Goal: Information Seeking & Learning: Understand process/instructions

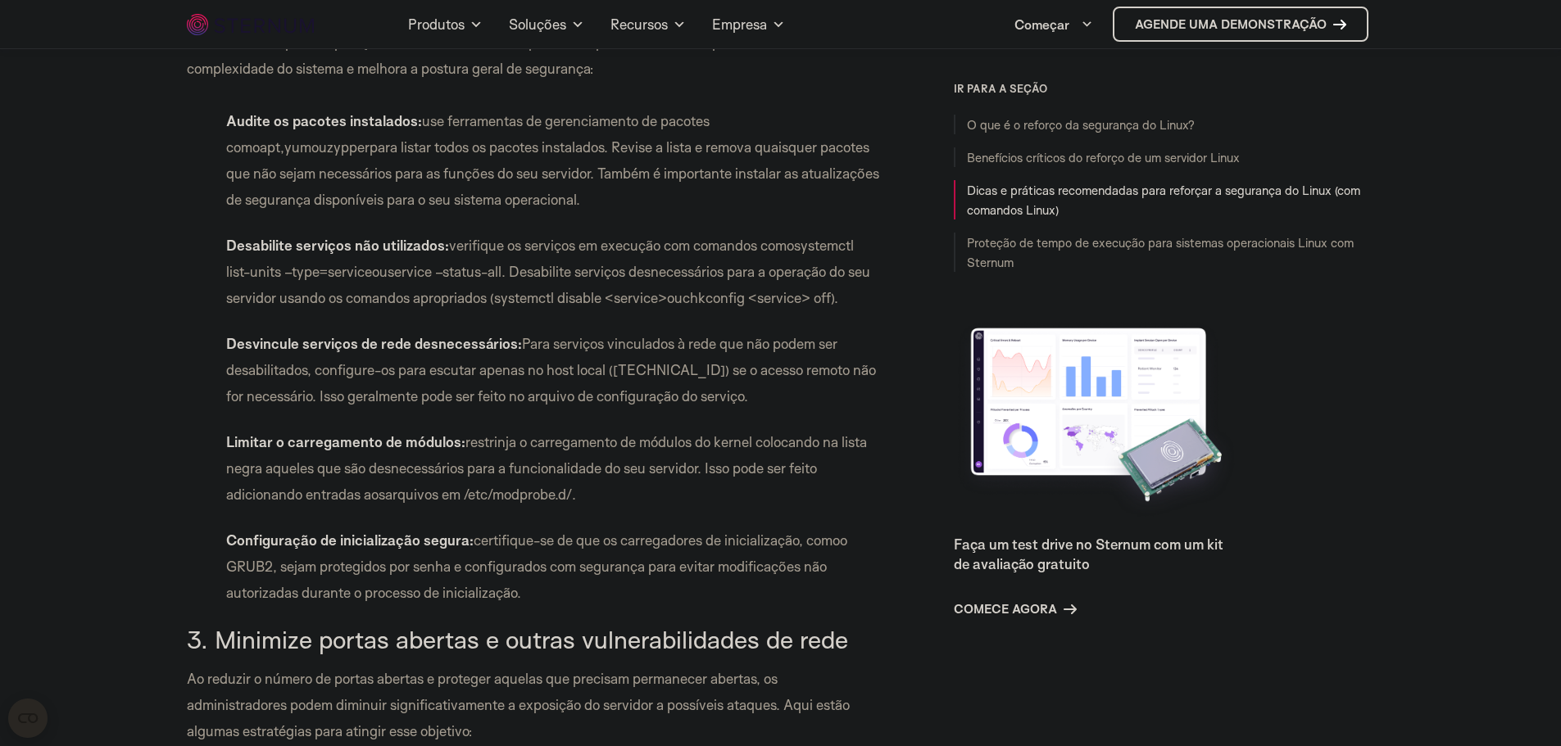
scroll to position [2627, 0]
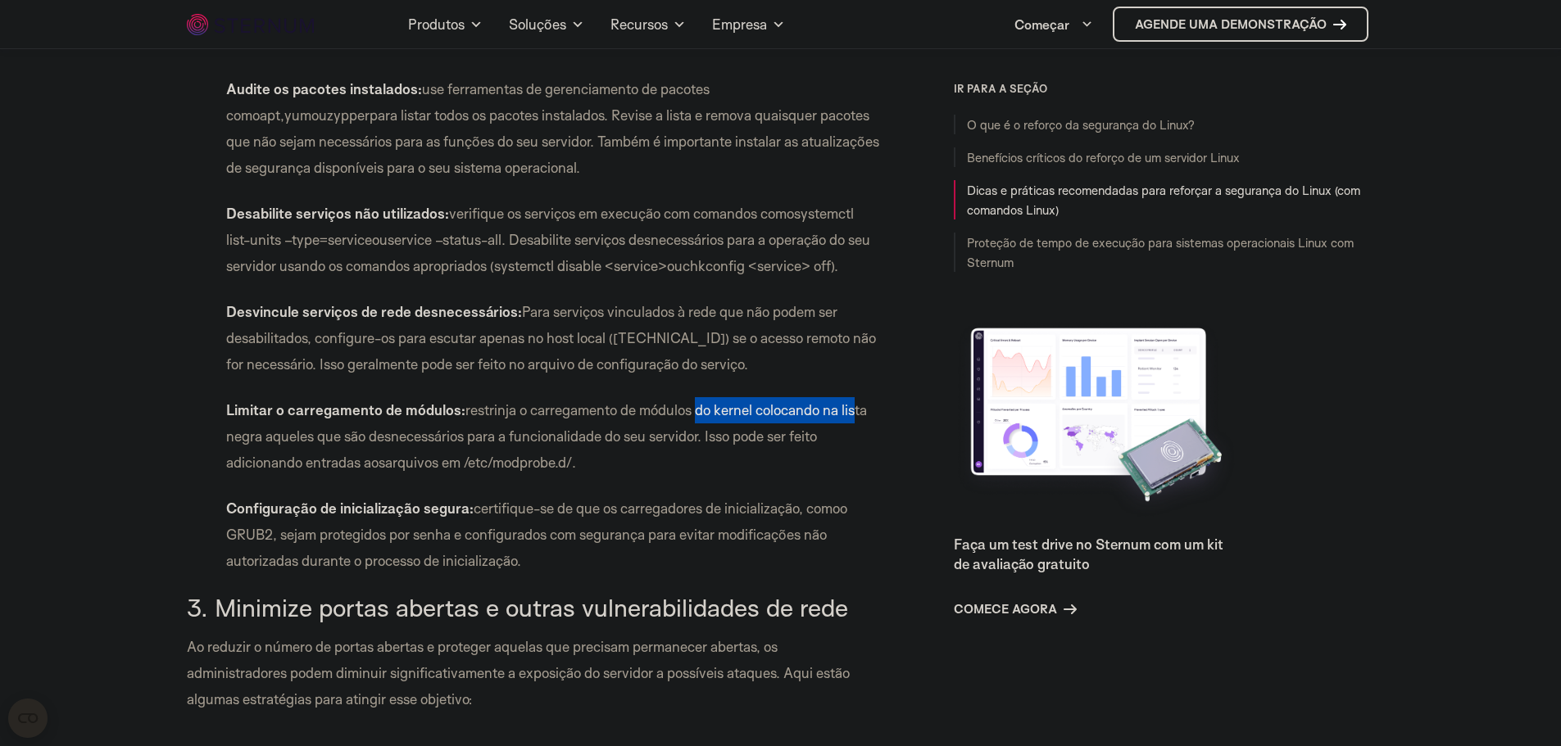
drag, startPoint x: 695, startPoint y: 438, endPoint x: 856, endPoint y: 442, distance: 161.4
click at [856, 442] on font "restrinja o carregamento de módulos do kernel colocando na lista negra aqueles …" at bounding box center [546, 436] width 641 height 70
click at [852, 442] on font "restrinja o carregamento de módulos do kernel colocando na lista negra aqueles …" at bounding box center [546, 436] width 641 height 70
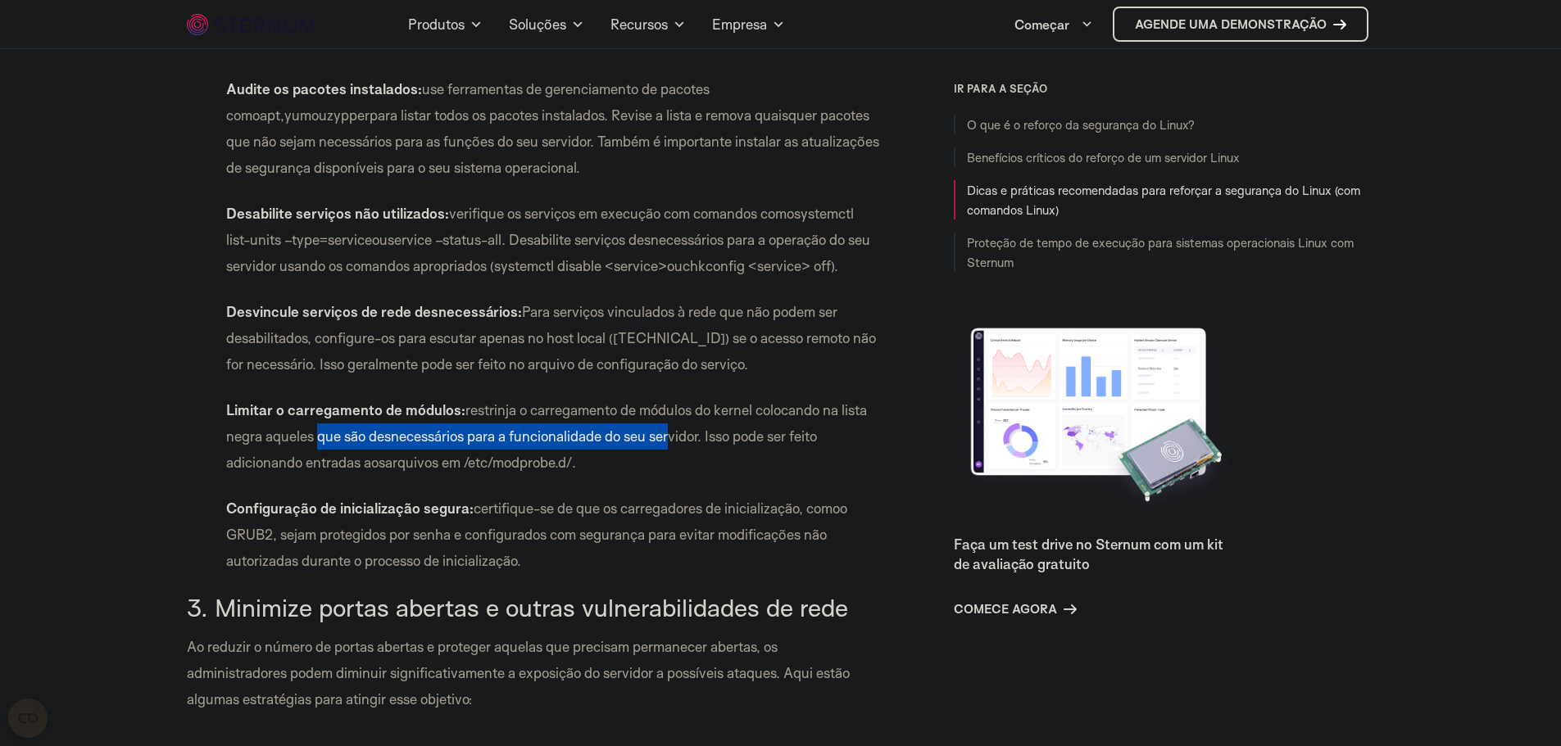
drag, startPoint x: 320, startPoint y: 468, endPoint x: 670, endPoint y: 460, distance: 349.9
click at [670, 460] on font "restrinja o carregamento de módulos do kernel colocando na lista negra aqueles …" at bounding box center [546, 436] width 641 height 70
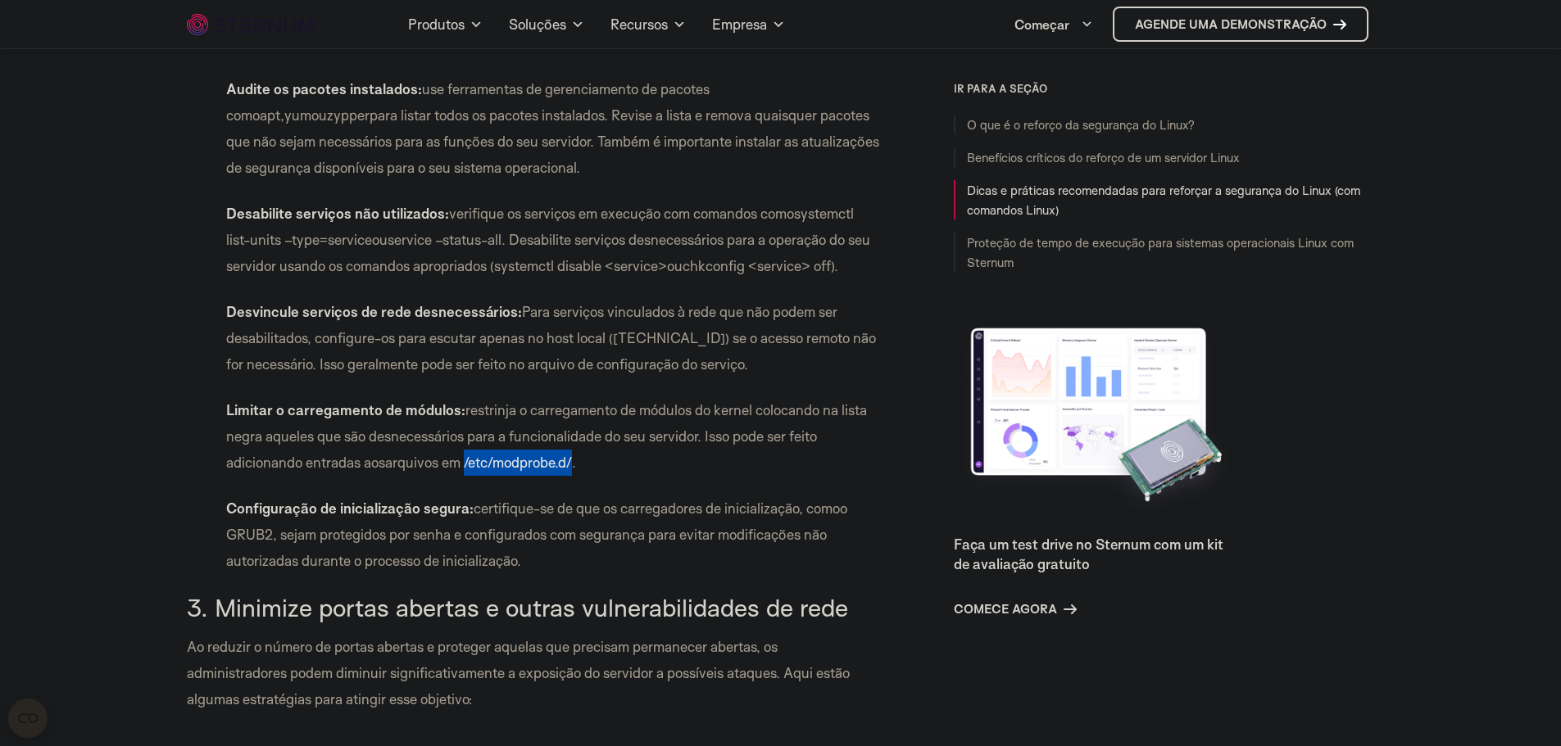
drag, startPoint x: 467, startPoint y: 486, endPoint x: 576, endPoint y: 494, distance: 109.3
click at [572, 471] on font "arquivos em /etc/modprobe.d/" at bounding box center [478, 462] width 187 height 17
copy font "/etc/modprobe.d/"
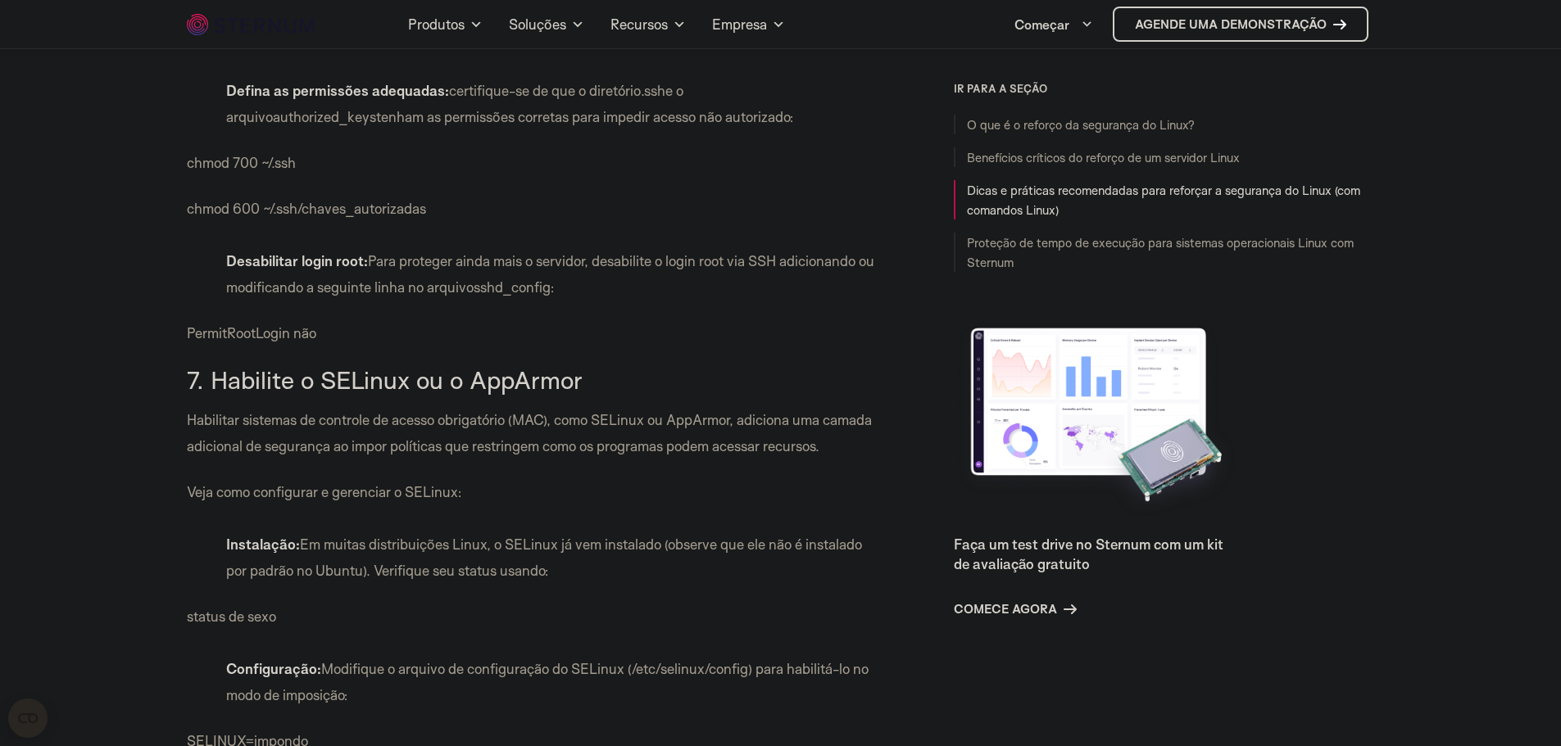
scroll to position [6723, 0]
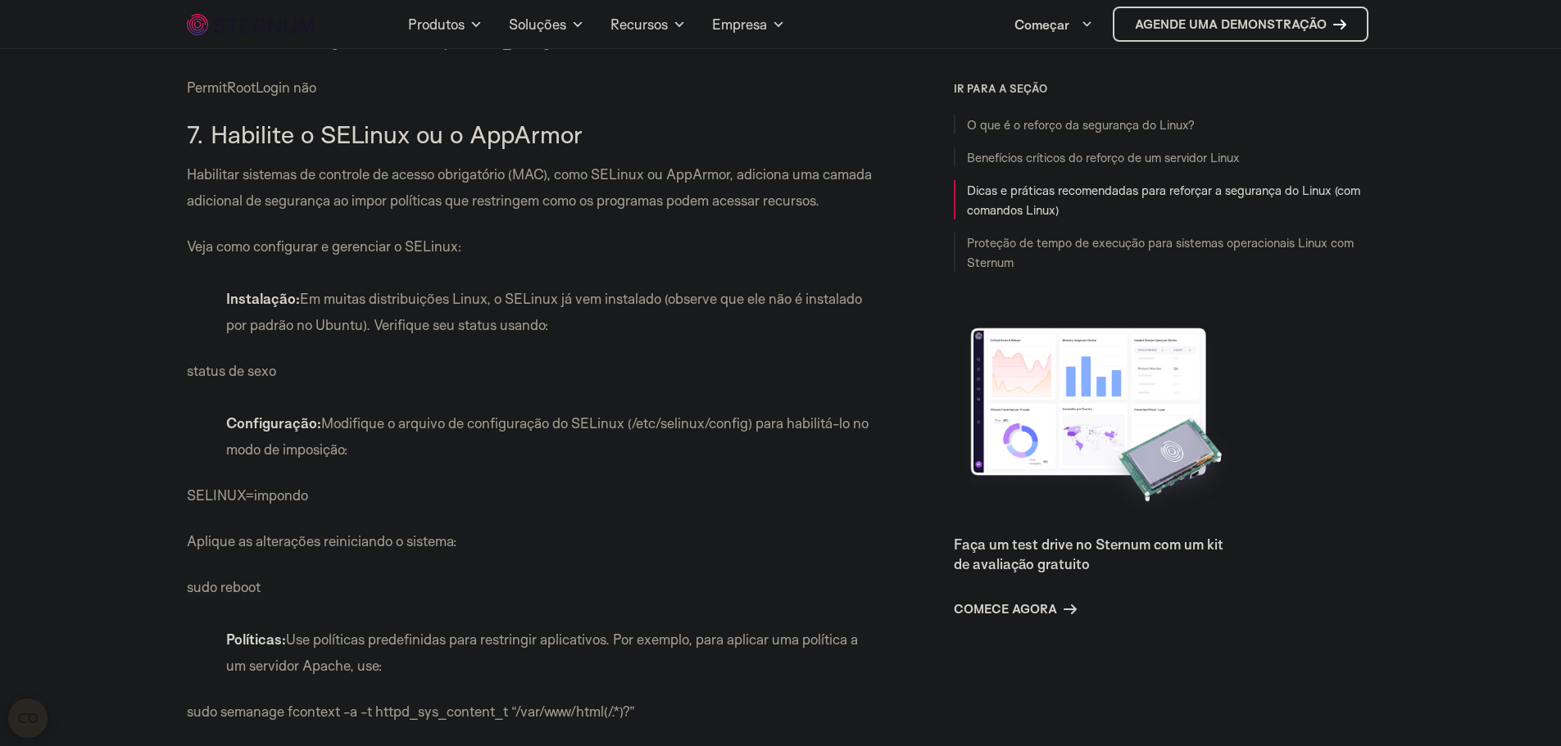
click at [792, 463] on li "Configuração: Modifique o arquivo de configuração do SELinux ( /etc/selinux/con…" at bounding box center [533, 436] width 693 height 52
drag, startPoint x: 594, startPoint y: 437, endPoint x: 573, endPoint y: 437, distance: 21.3
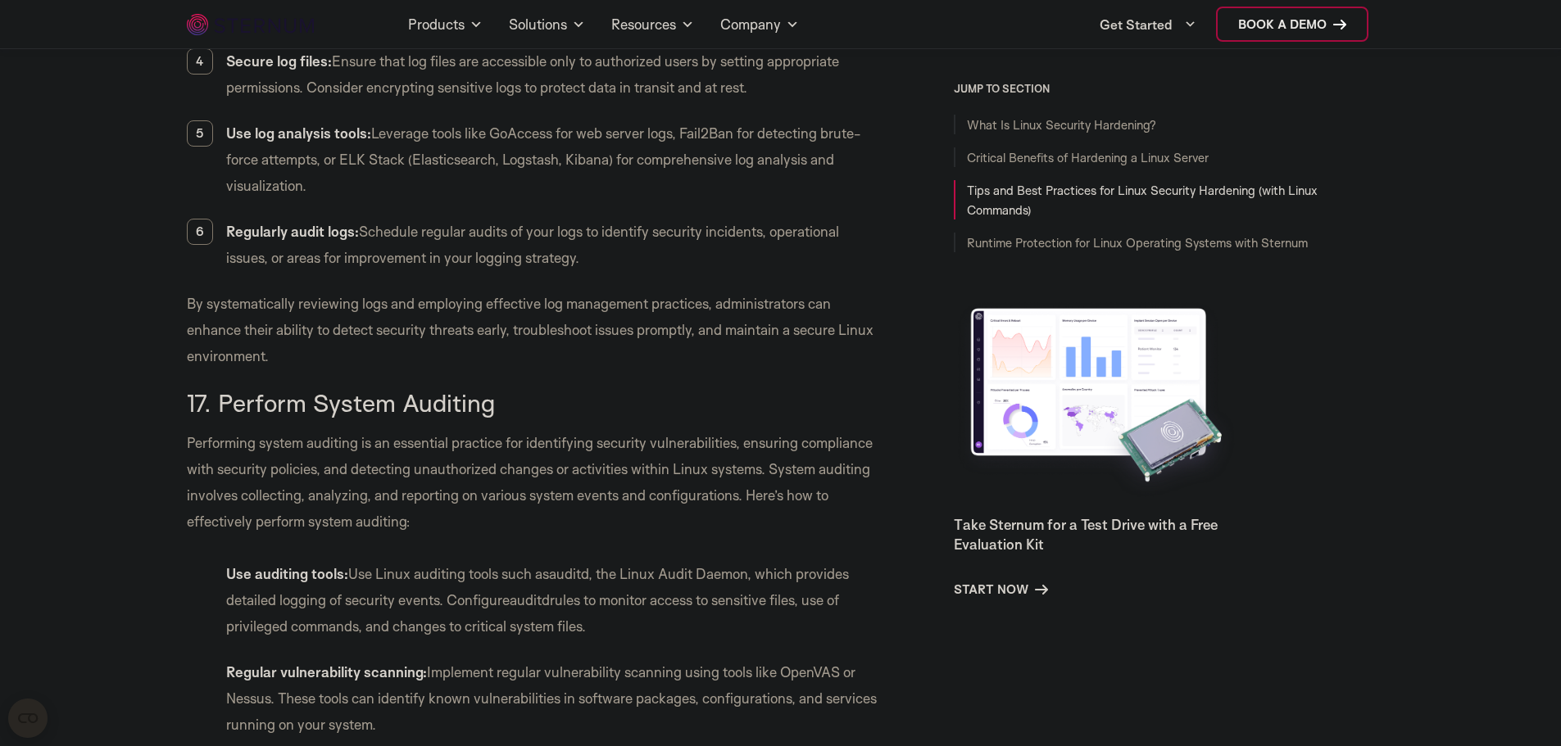
scroll to position [12745, 0]
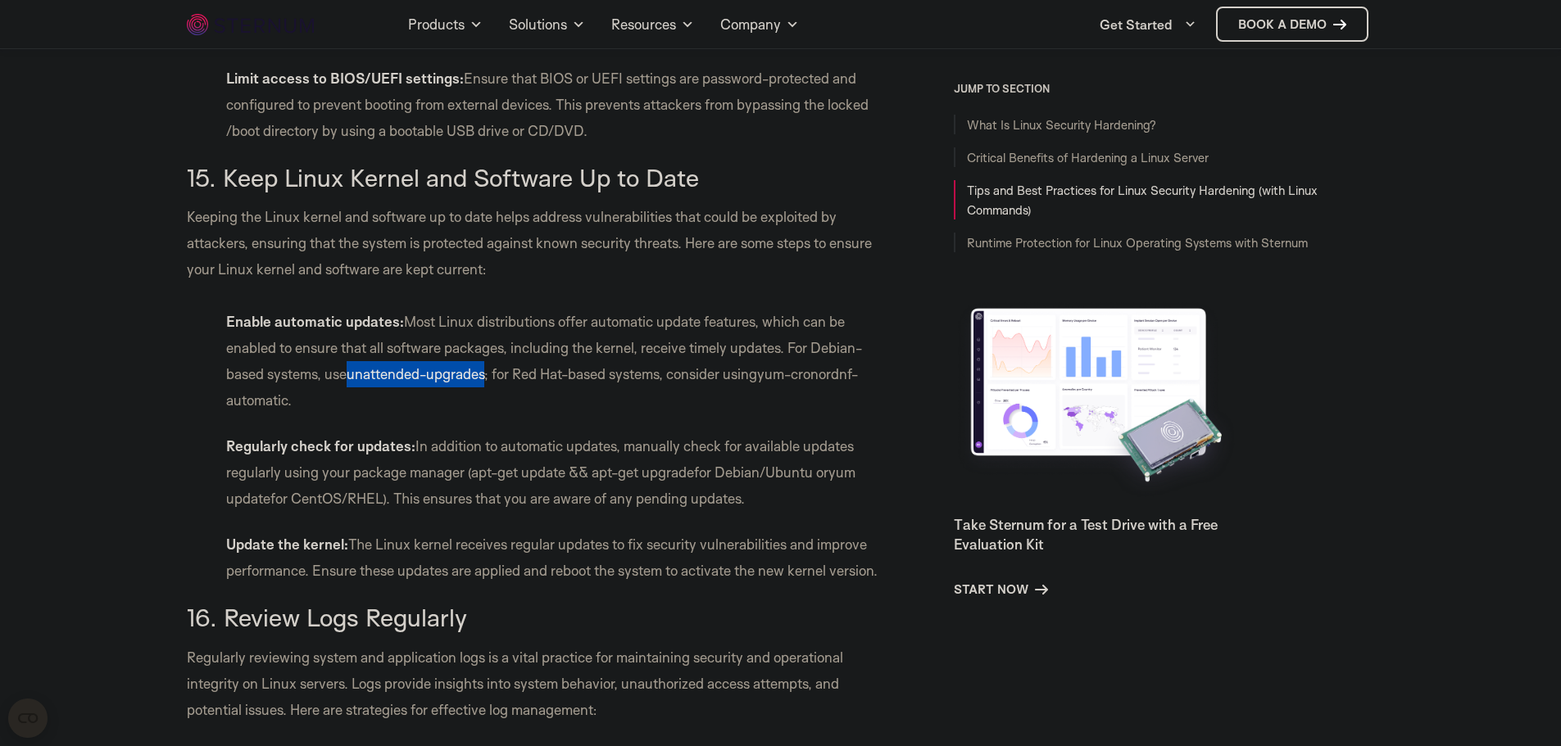
drag, startPoint x: 351, startPoint y: 380, endPoint x: 486, endPoint y: 378, distance: 134.4
click at [484, 378] on span "unattended-upgrades" at bounding box center [416, 373] width 138 height 17
copy span "unattended-upgrades"
drag, startPoint x: 851, startPoint y: 378, endPoint x: 288, endPoint y: 403, distance: 563.3
click at [288, 403] on li "Enable automatic updates: Most Linux distributions offer automatic update featu…" at bounding box center [533, 361] width 693 height 105
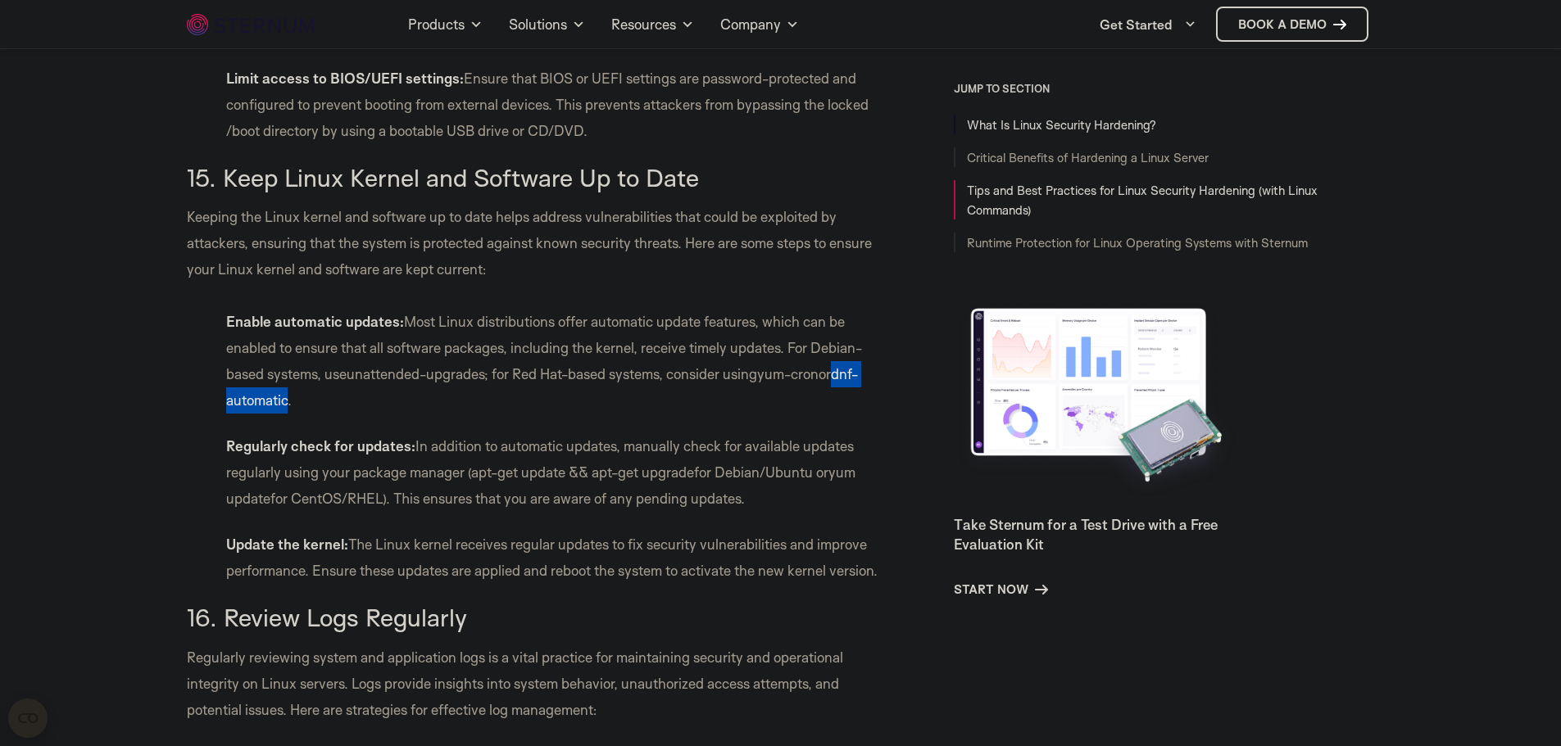
copy span "dnf-automatic"
